Goal: Find specific page/section: Find specific page/section

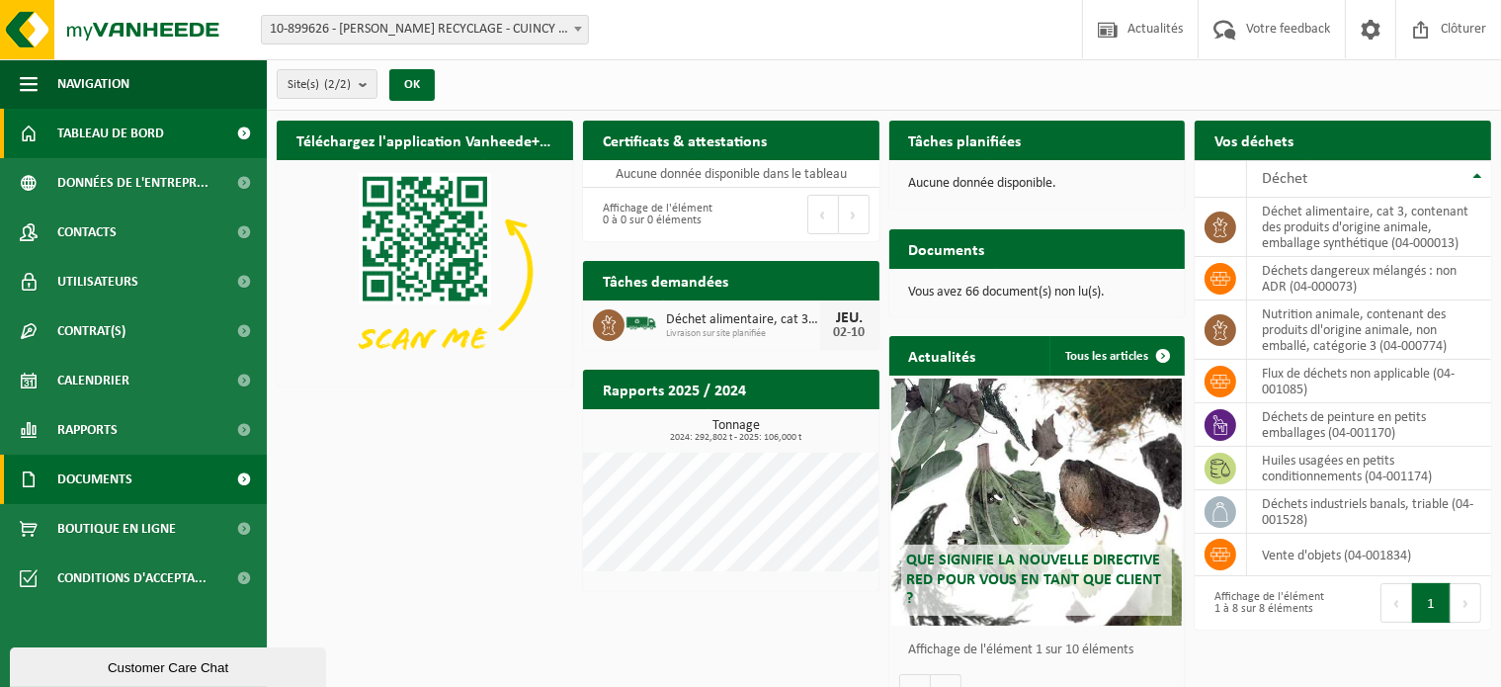
click at [93, 486] on span "Documents" at bounding box center [94, 479] width 75 height 49
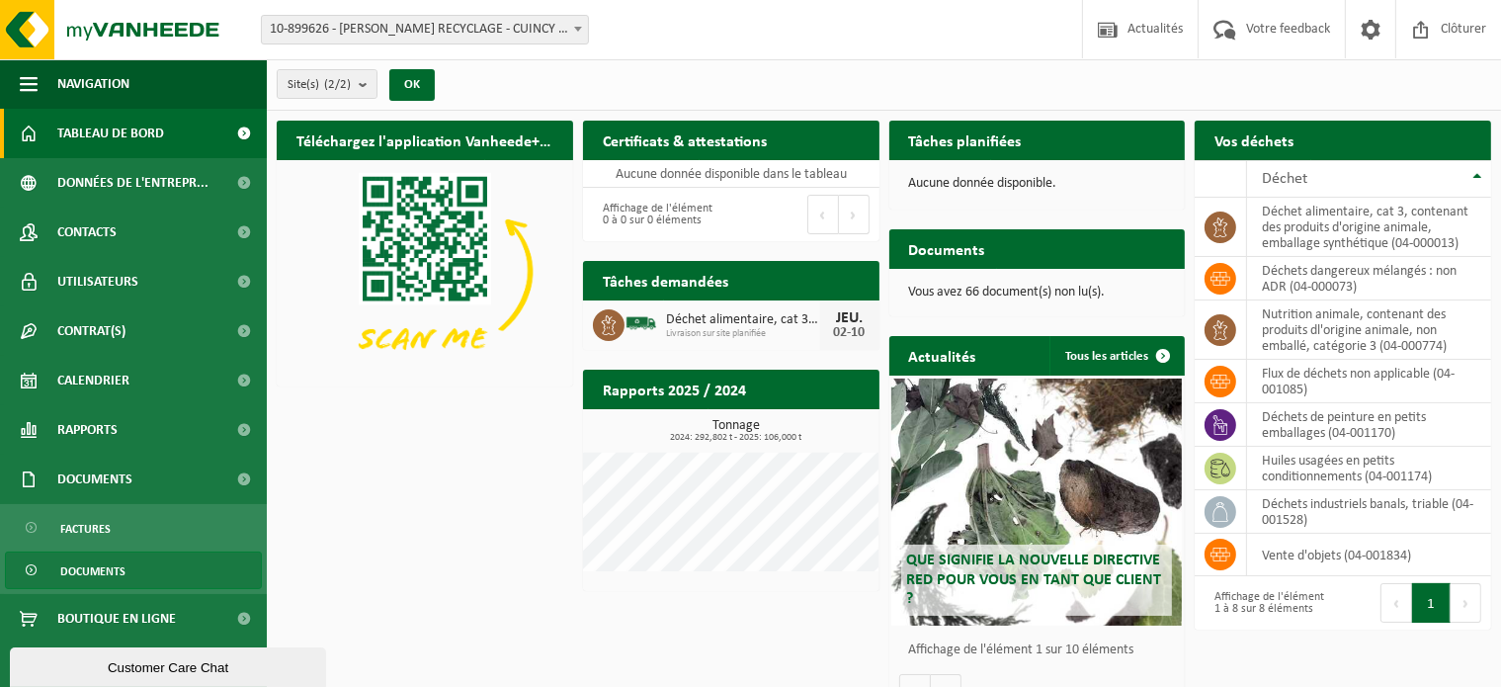
click at [114, 574] on span "Documents" at bounding box center [92, 571] width 65 height 38
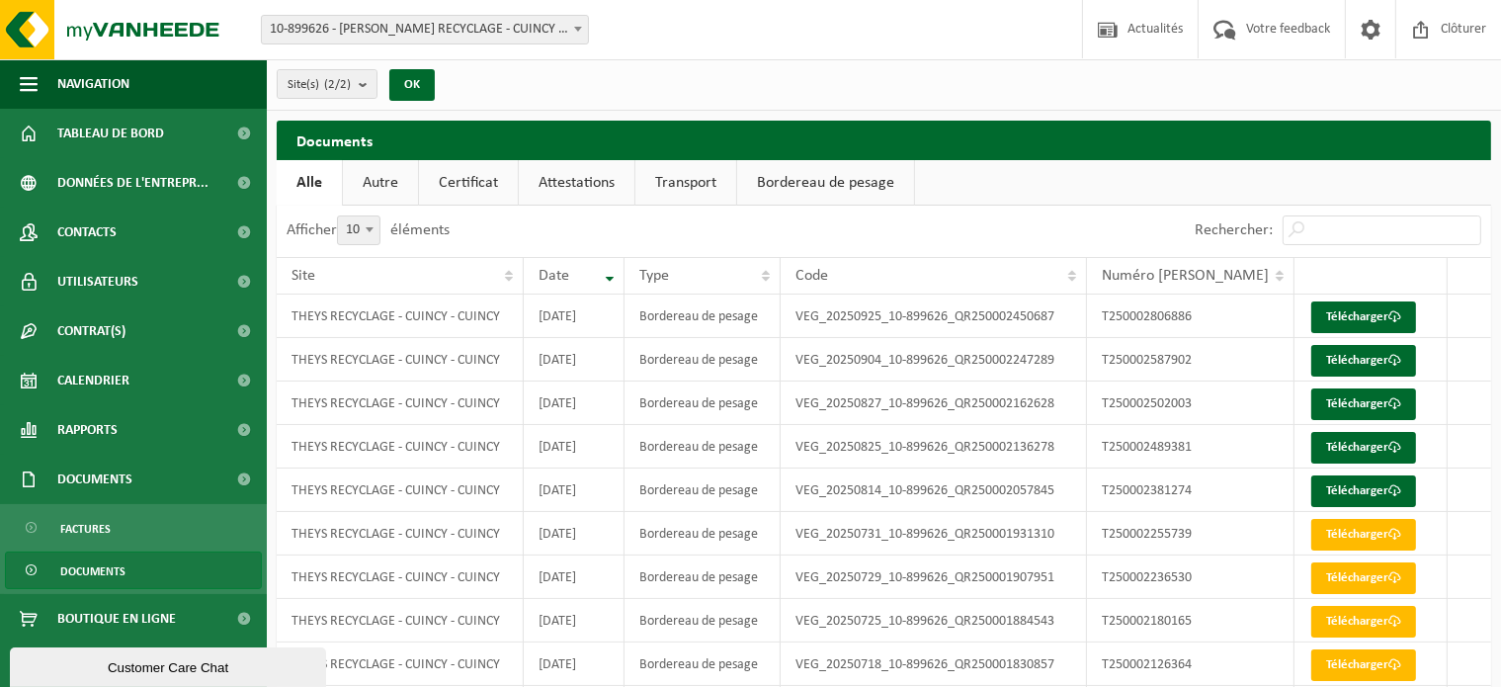
click at [381, 187] on link "Autre" at bounding box center [380, 182] width 75 height 45
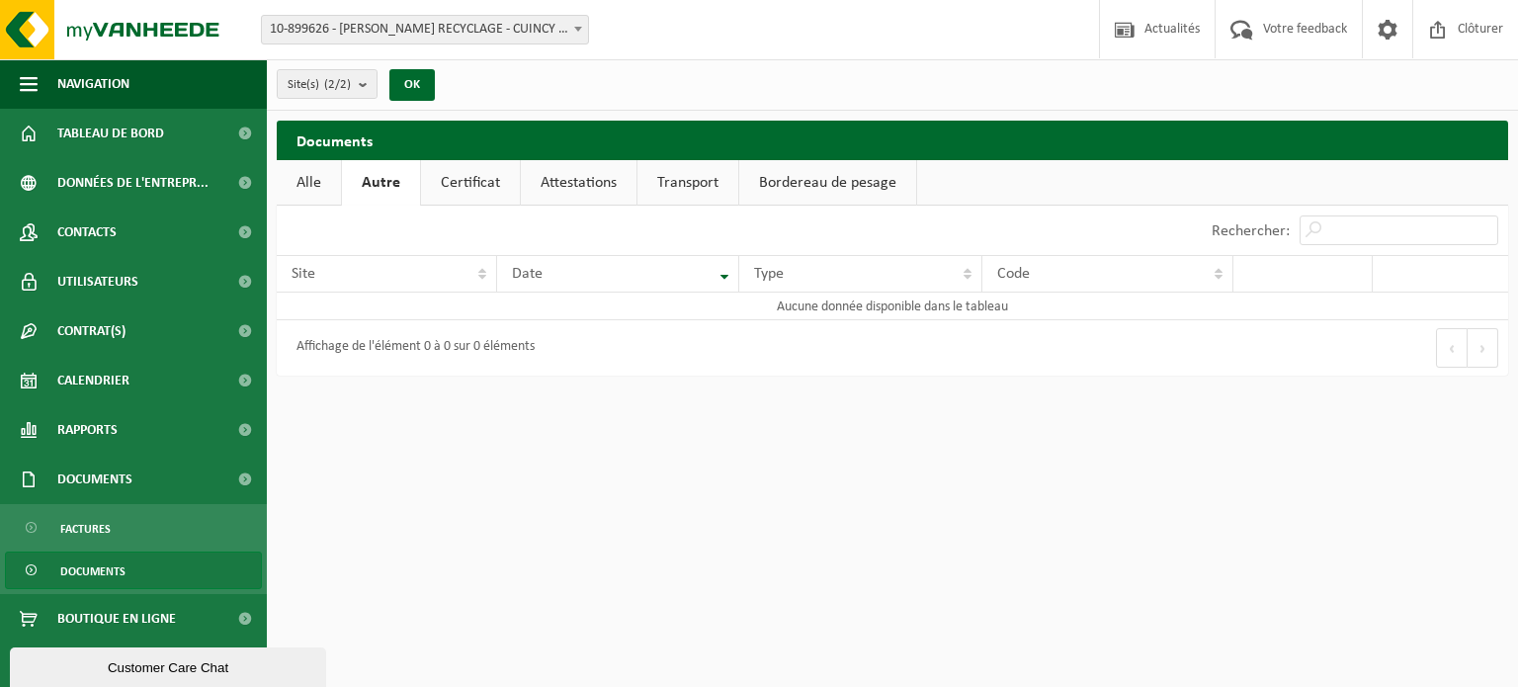
click at [454, 194] on link "Certificat" at bounding box center [470, 182] width 99 height 45
click at [302, 189] on link "Alle" at bounding box center [309, 182] width 64 height 45
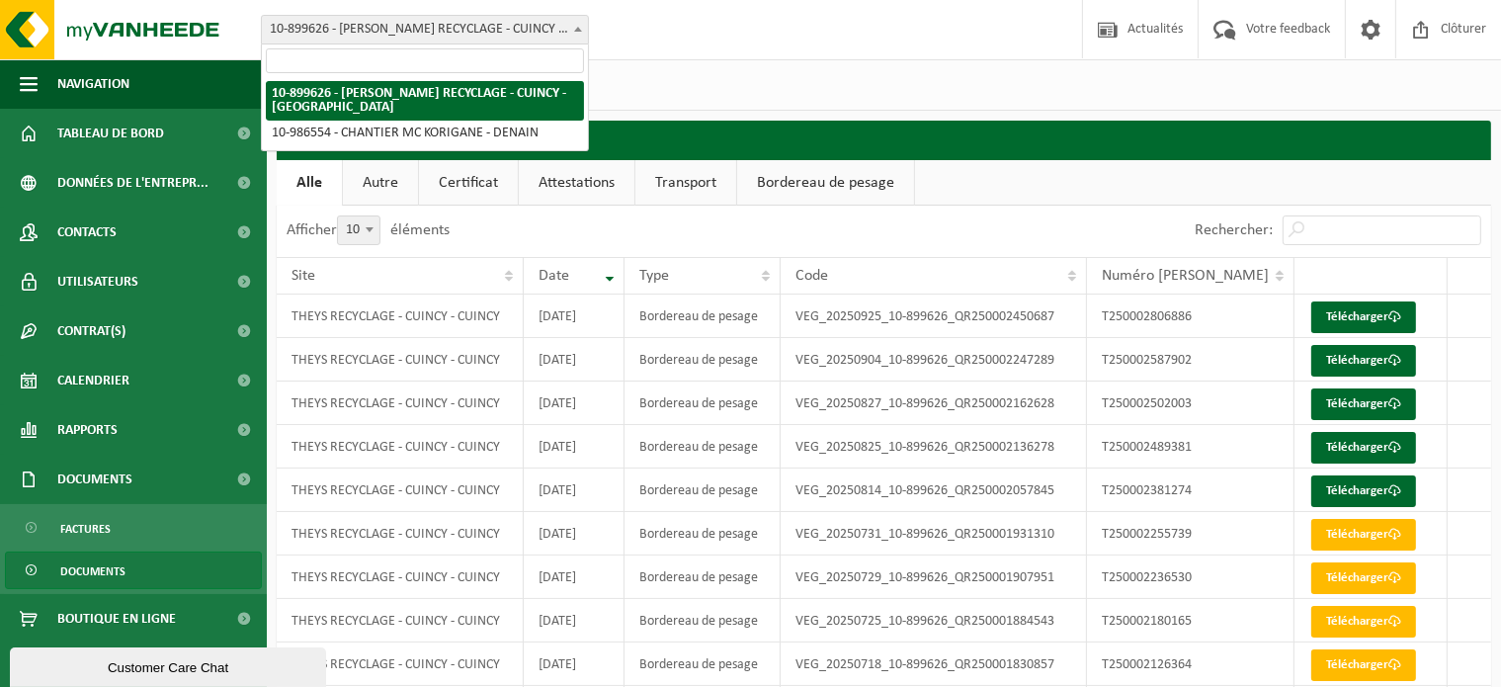
click at [380, 27] on span "10-899626 - [PERSON_NAME] RECYCLAGE - CUINCY - [GEOGRAPHIC_DATA]" at bounding box center [425, 30] width 326 height 28
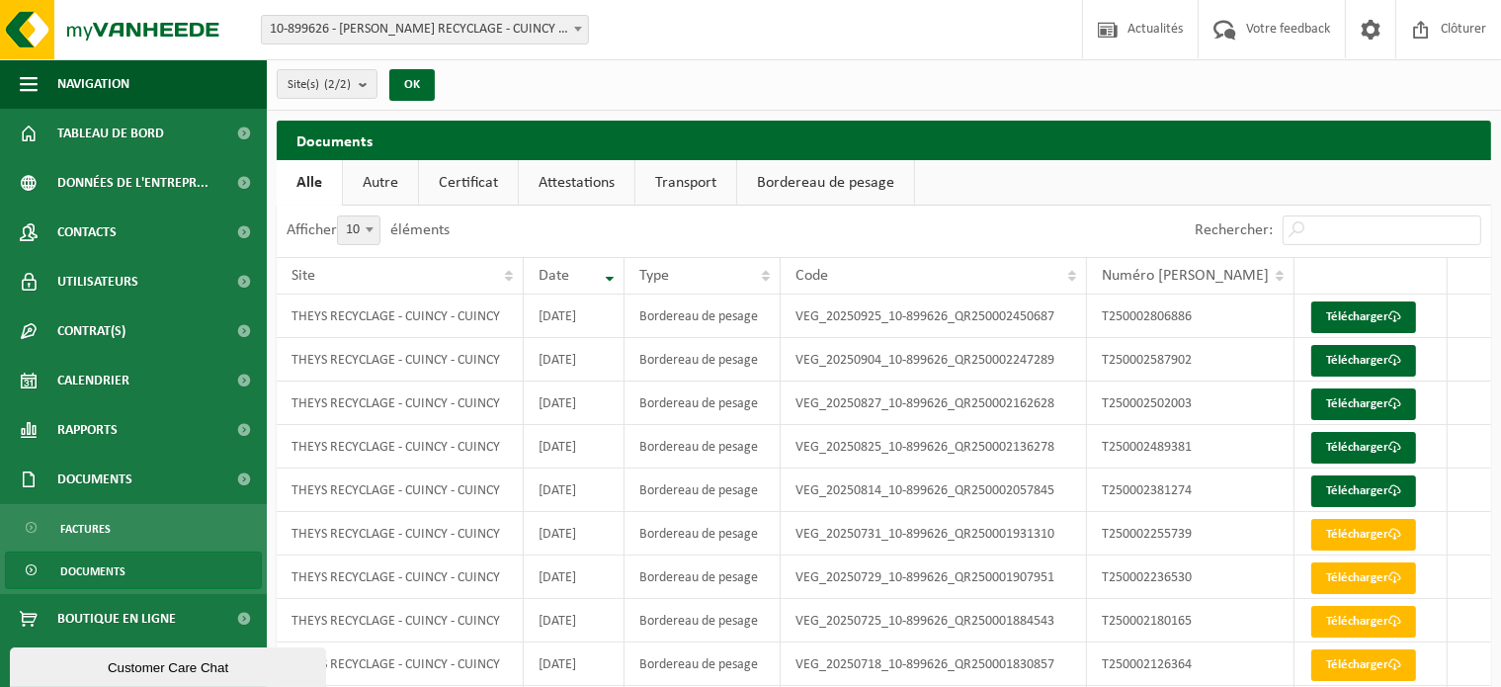
click at [380, 27] on span "10-899626 - [PERSON_NAME] RECYCLAGE - CUINCY - [GEOGRAPHIC_DATA]" at bounding box center [425, 30] width 326 height 28
click at [312, 89] on span "Site(s) (2/2)" at bounding box center [319, 85] width 63 height 30
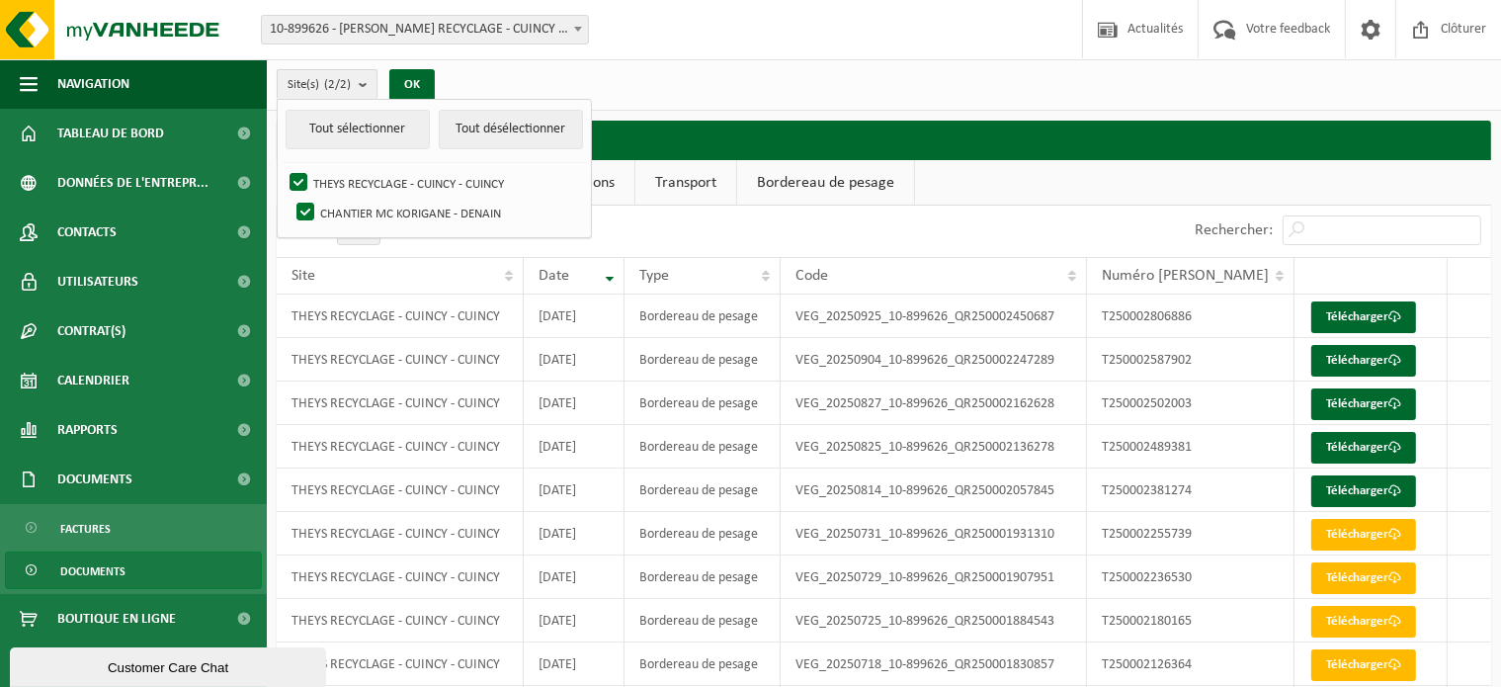
click at [312, 89] on span "Site(s) (2/2)" at bounding box center [319, 85] width 63 height 30
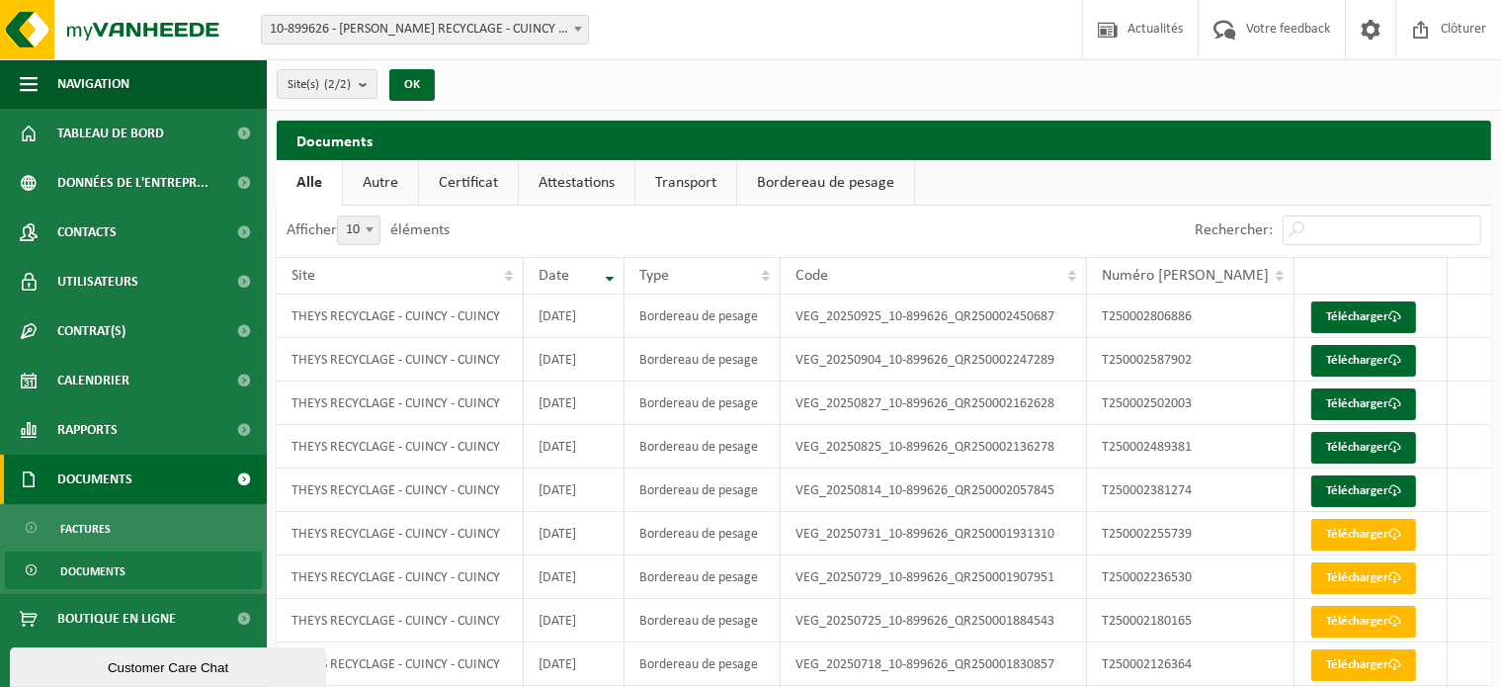
click at [93, 494] on span "Documents" at bounding box center [94, 479] width 75 height 49
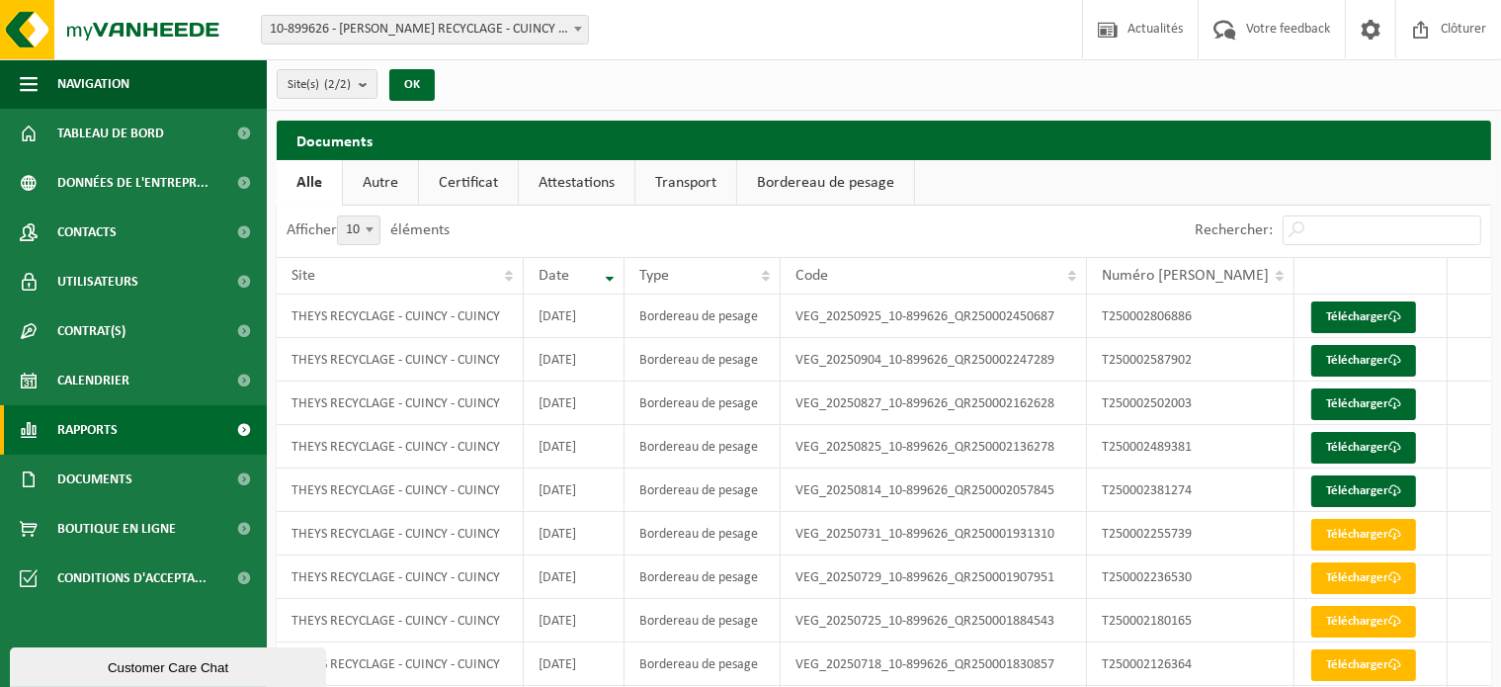
click at [106, 428] on span "Rapports" at bounding box center [87, 429] width 60 height 49
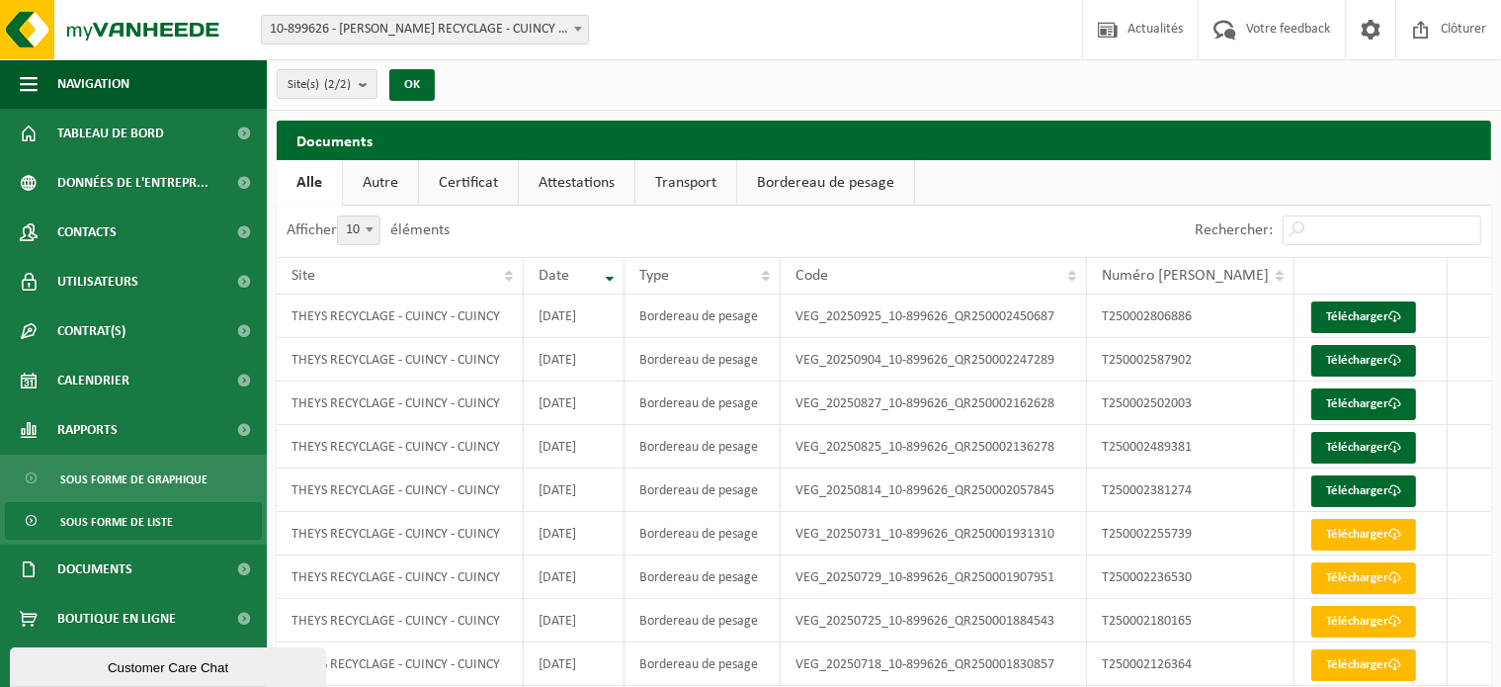
click at [102, 520] on span "Sous forme de liste" at bounding box center [116, 522] width 113 height 38
